Goal: Transaction & Acquisition: Subscribe to service/newsletter

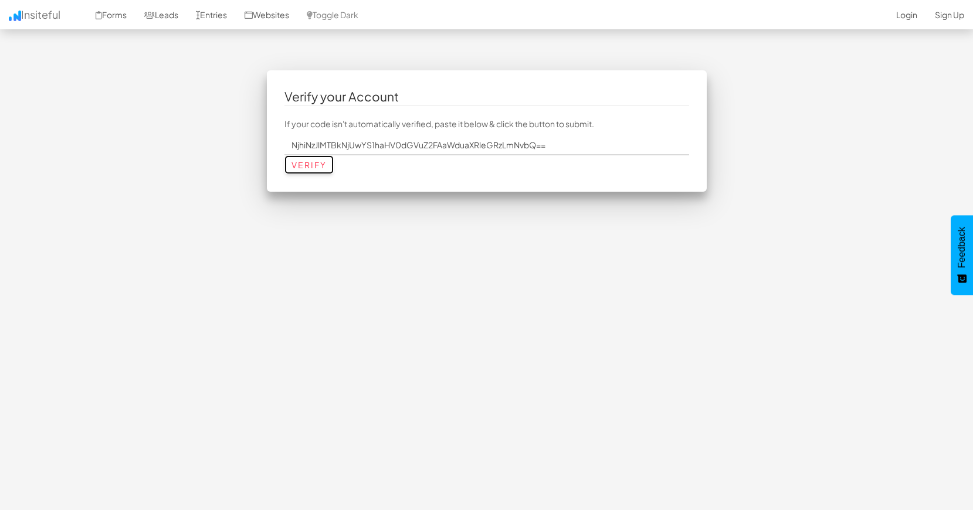
click at [303, 165] on input "Verify" at bounding box center [308, 164] width 49 height 19
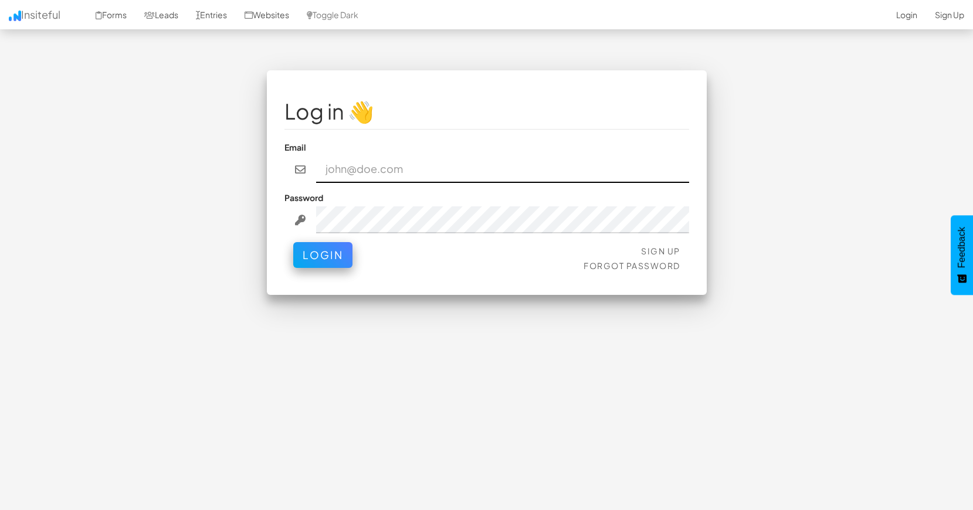
type input "ahuttenga@ignitexds.com"
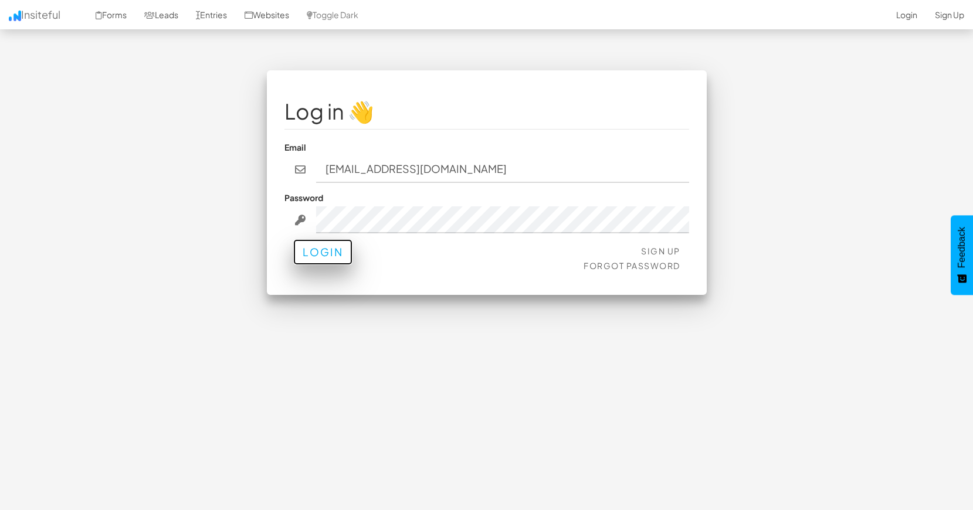
click at [324, 252] on button "Login" at bounding box center [322, 252] width 59 height 26
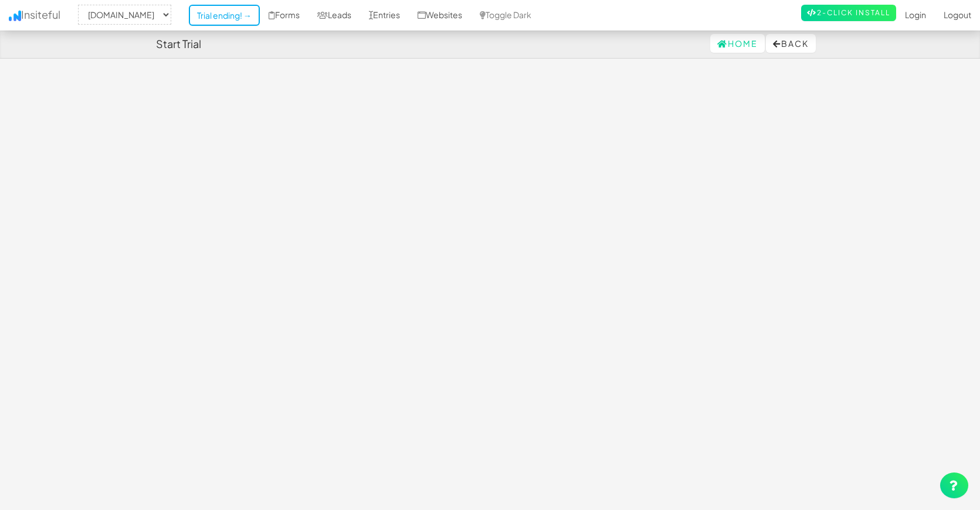
select select "2427"
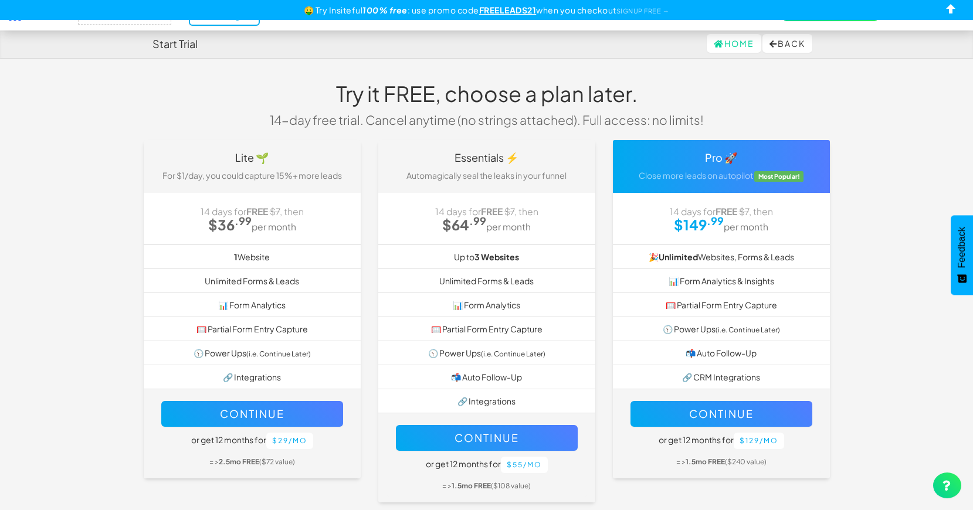
click at [323, 177] on p "For $1/day, you could capture 15%+ more leads" at bounding box center [251, 175] width 199 height 12
click at [307, 160] on h4 "Lite 🌱" at bounding box center [251, 158] width 199 height 12
click at [345, 453] on div "Continue or get 12 months for $29/mo = > 2.5mo FREE ($72 value)" at bounding box center [251, 433] width 199 height 77
click at [235, 416] on button "Continue" at bounding box center [252, 414] width 182 height 26
select select "2427"
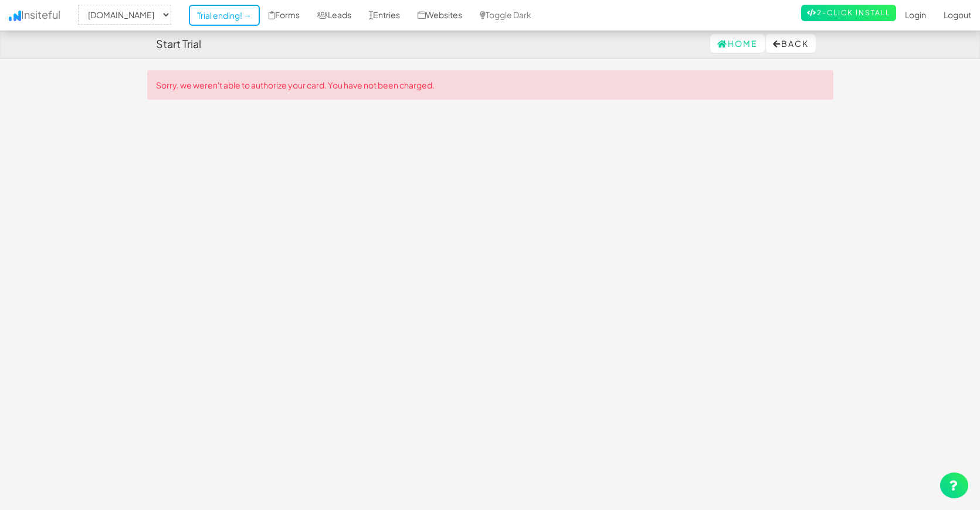
select select "2427"
